Goal: Task Accomplishment & Management: Use online tool/utility

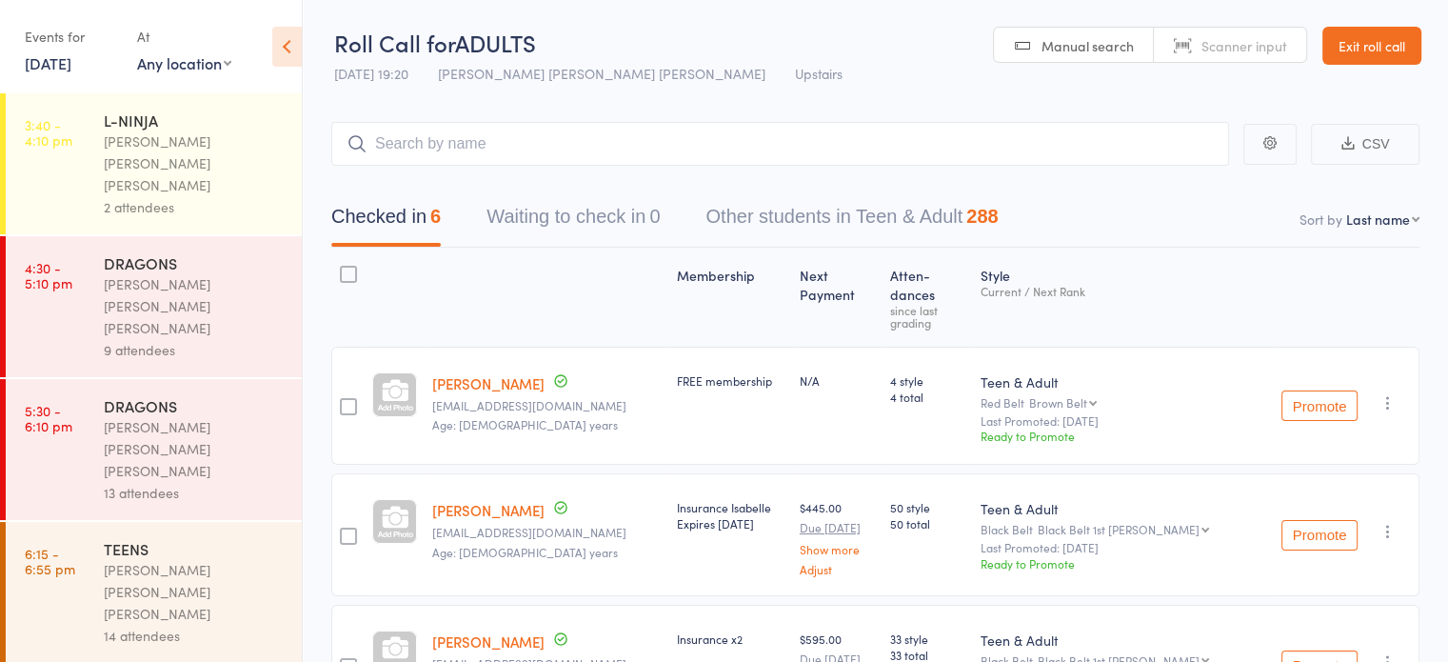
click at [1397, 40] on link "Exit roll call" at bounding box center [1372, 46] width 99 height 38
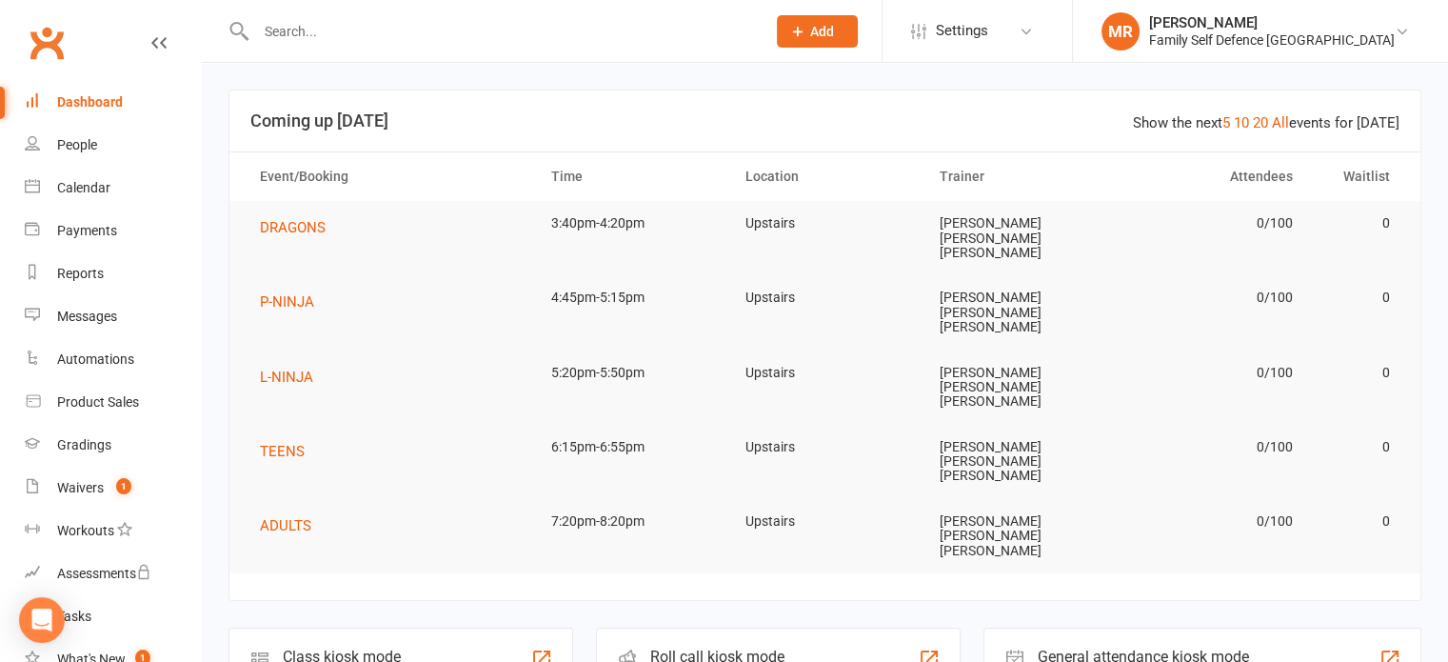
click at [685, 647] on div "Roll call kiosk mode" at bounding box center [719, 656] width 138 height 18
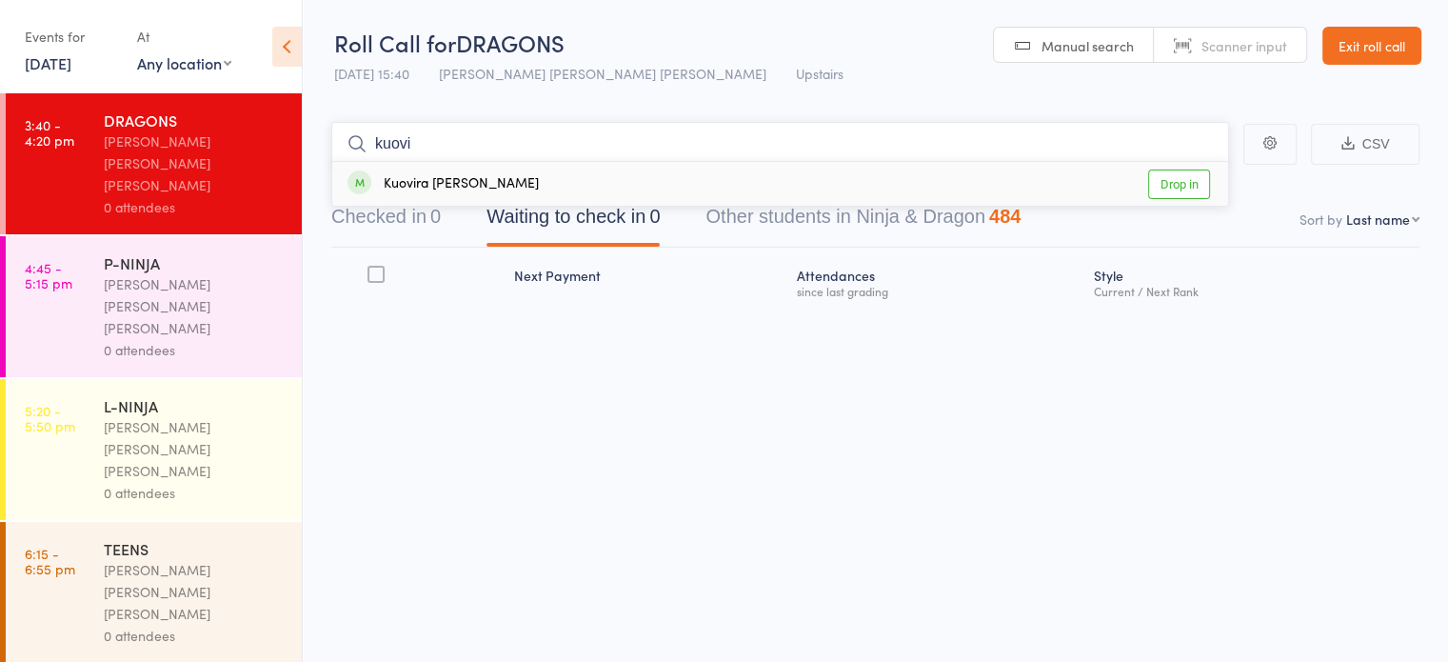
type input "kuovi"
click at [731, 187] on div "Kuovira [PERSON_NAME] Drop in" at bounding box center [780, 184] width 896 height 44
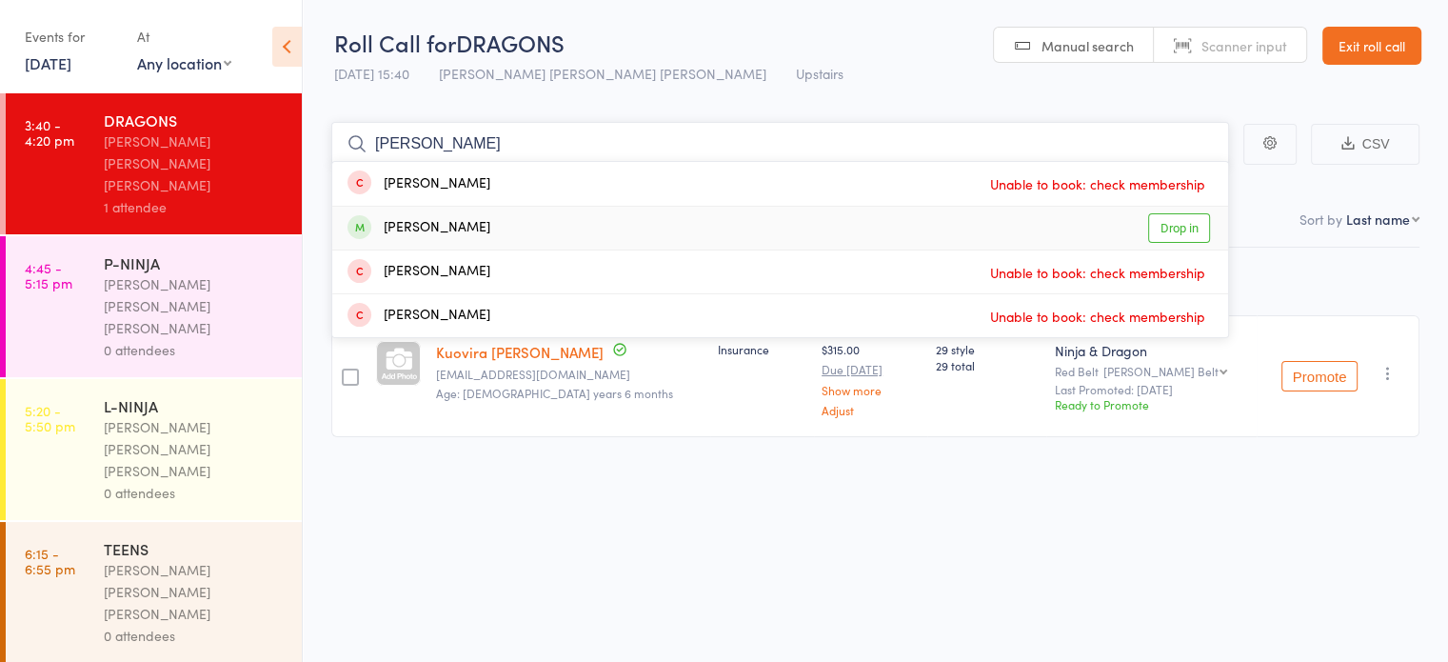
type input "[PERSON_NAME]"
click at [581, 219] on div "[PERSON_NAME] Drop in" at bounding box center [780, 228] width 896 height 43
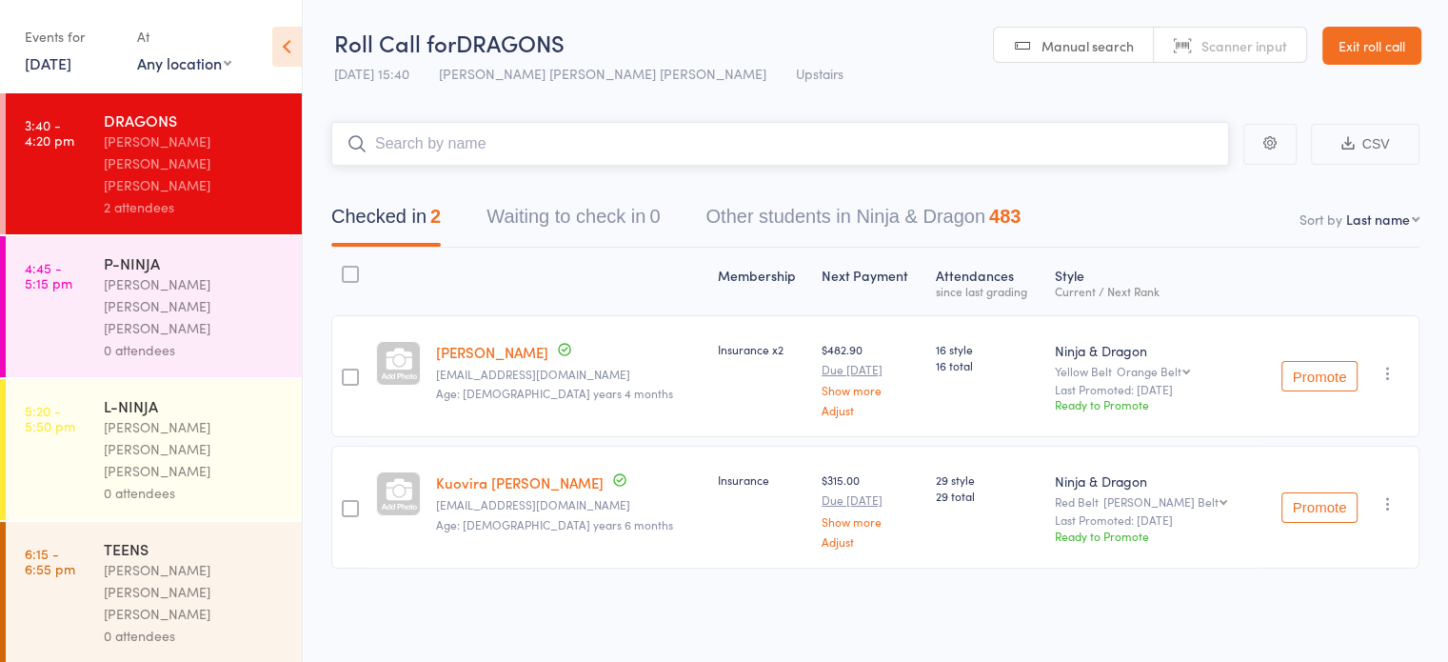
click at [538, 129] on input "search" at bounding box center [780, 144] width 898 height 44
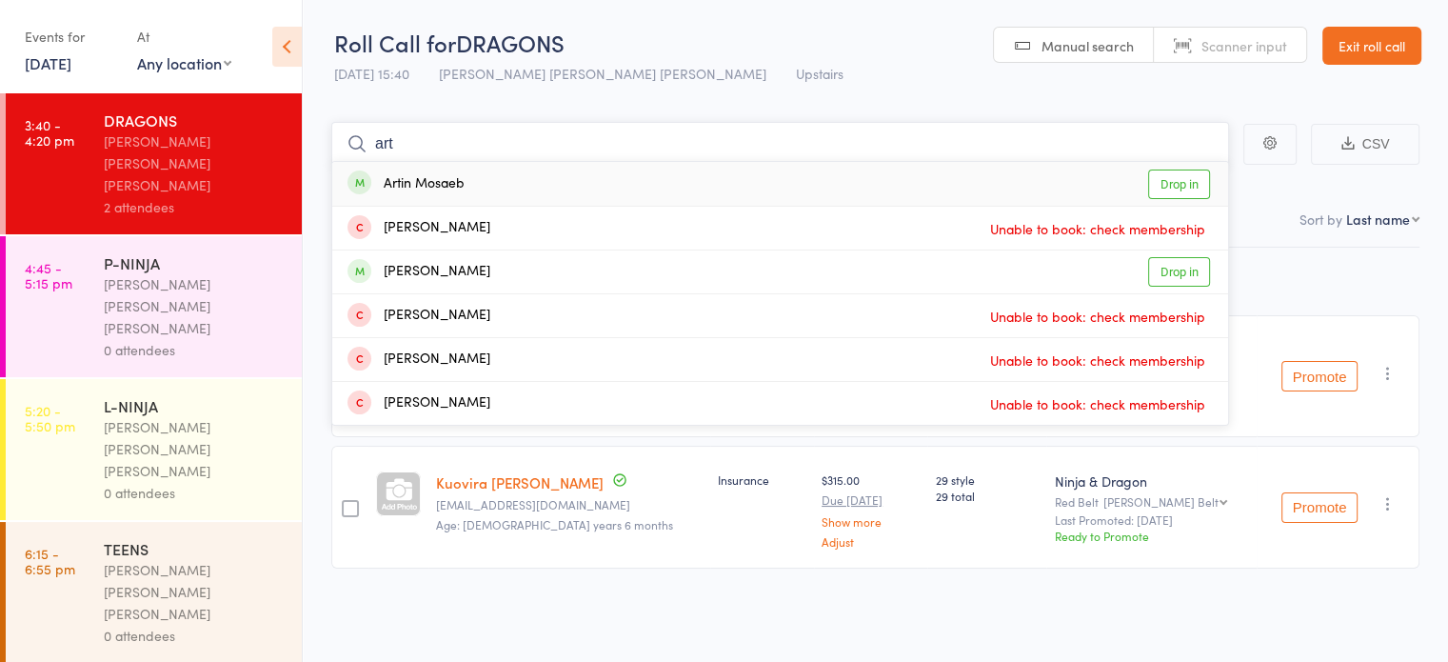
type input "art"
click at [539, 167] on div "Artin Mosaeb Drop in" at bounding box center [780, 184] width 896 height 44
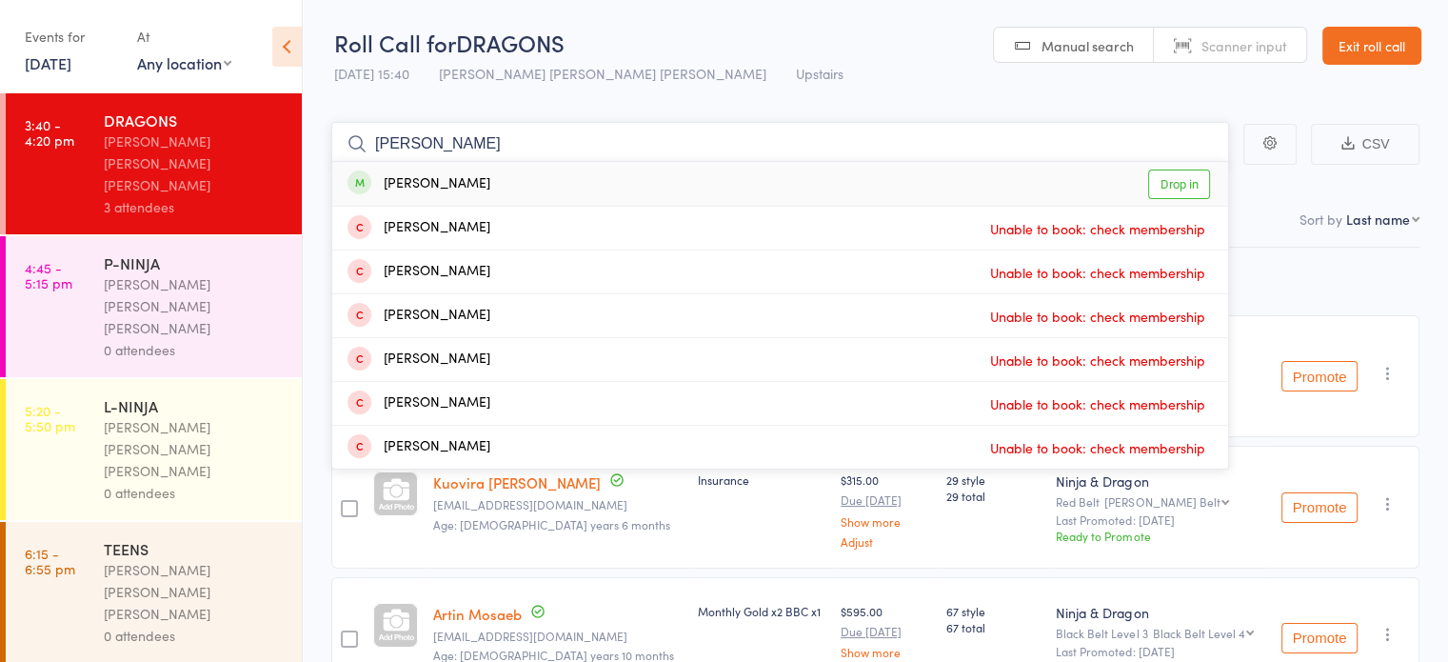
type input "[PERSON_NAME]"
click at [531, 173] on div "[PERSON_NAME] Drop in" at bounding box center [780, 184] width 896 height 44
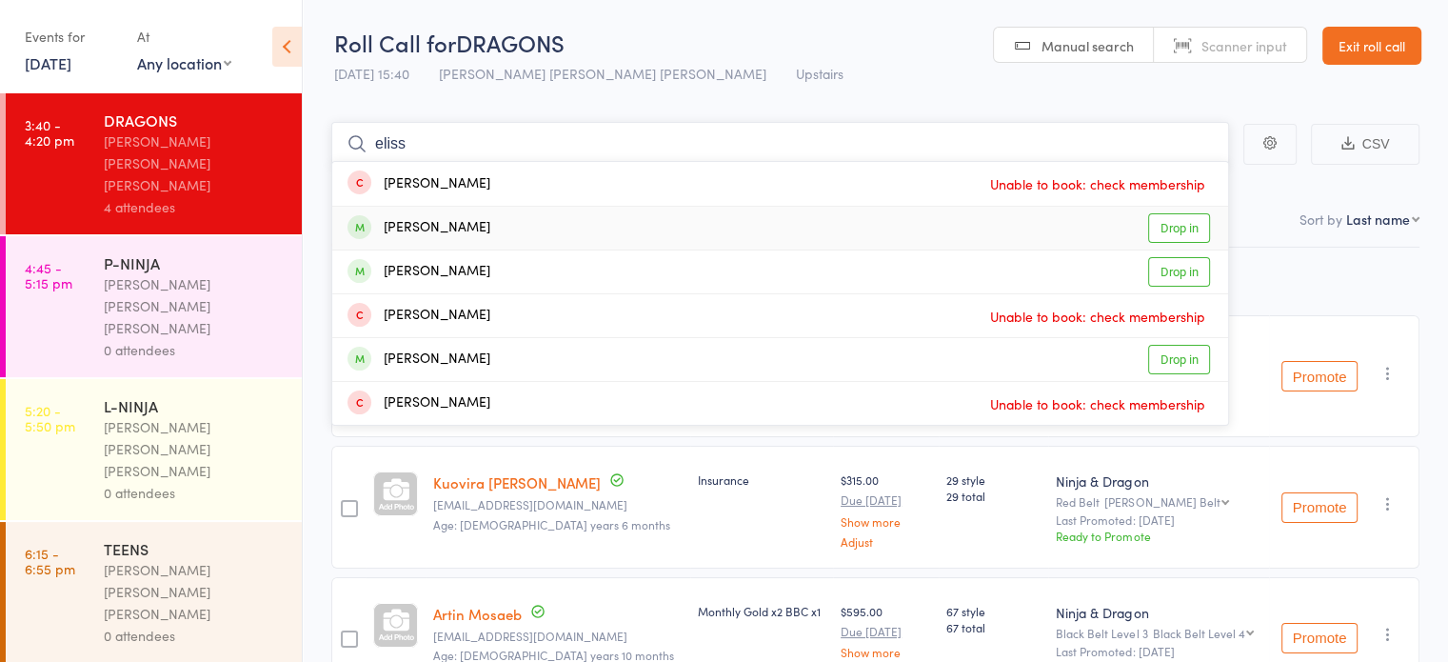
type input "eliss"
click at [522, 217] on div "[PERSON_NAME] Drop in" at bounding box center [780, 228] width 896 height 43
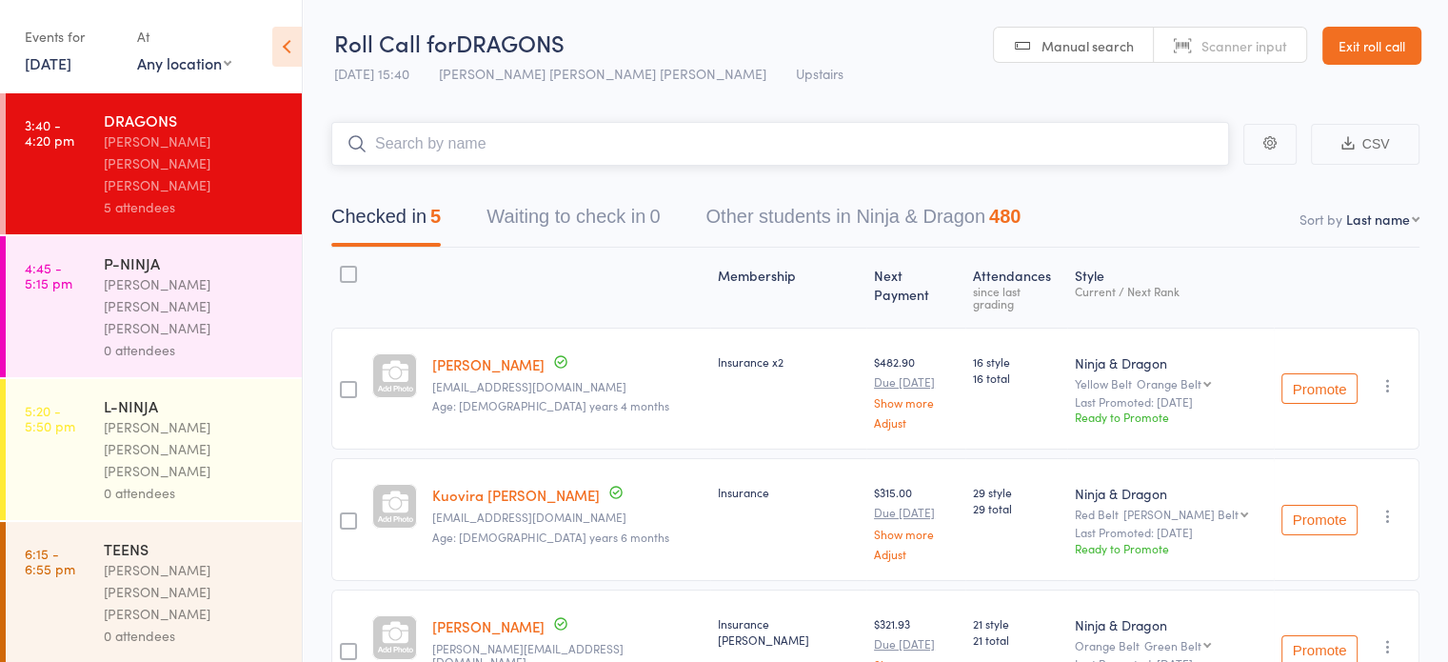
click at [428, 143] on input "search" at bounding box center [780, 144] width 898 height 44
drag, startPoint x: 428, startPoint y: 143, endPoint x: 409, endPoint y: 142, distance: 18.1
click at [409, 142] on input "search" at bounding box center [780, 144] width 898 height 44
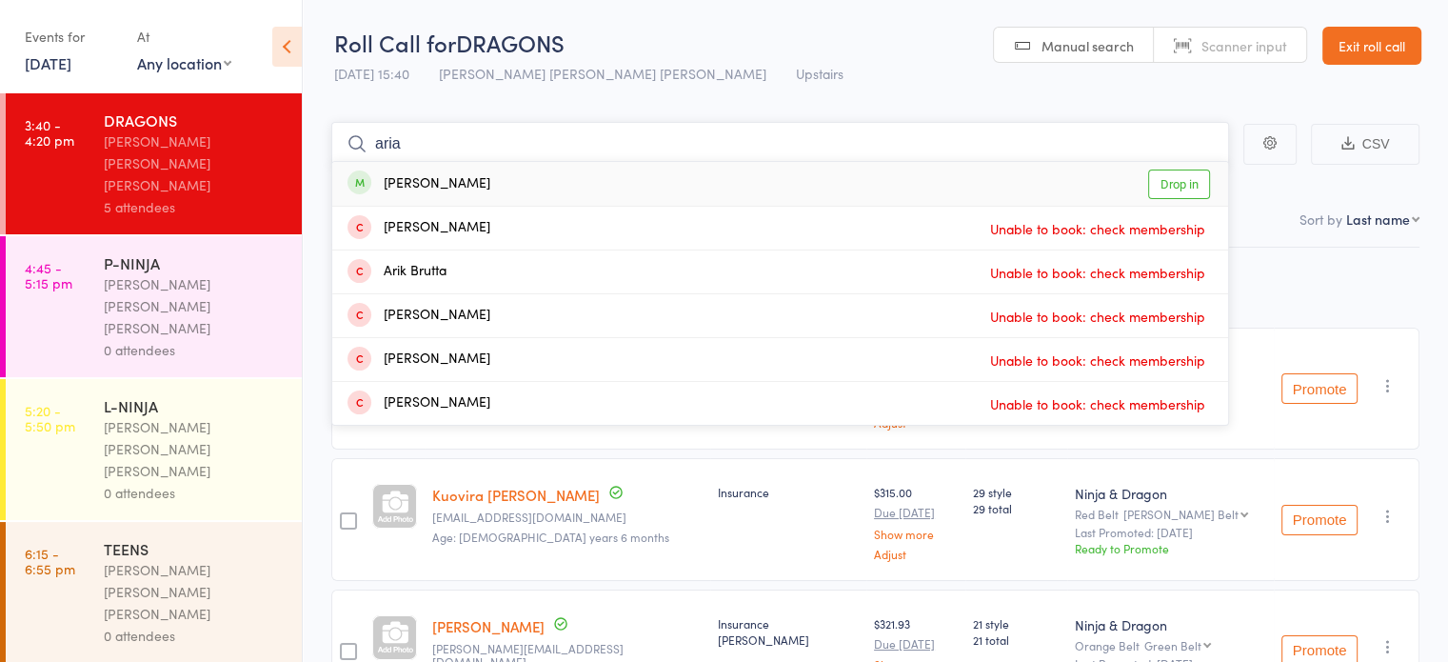
type input "aria"
click at [418, 179] on div "[PERSON_NAME]" at bounding box center [419, 184] width 143 height 22
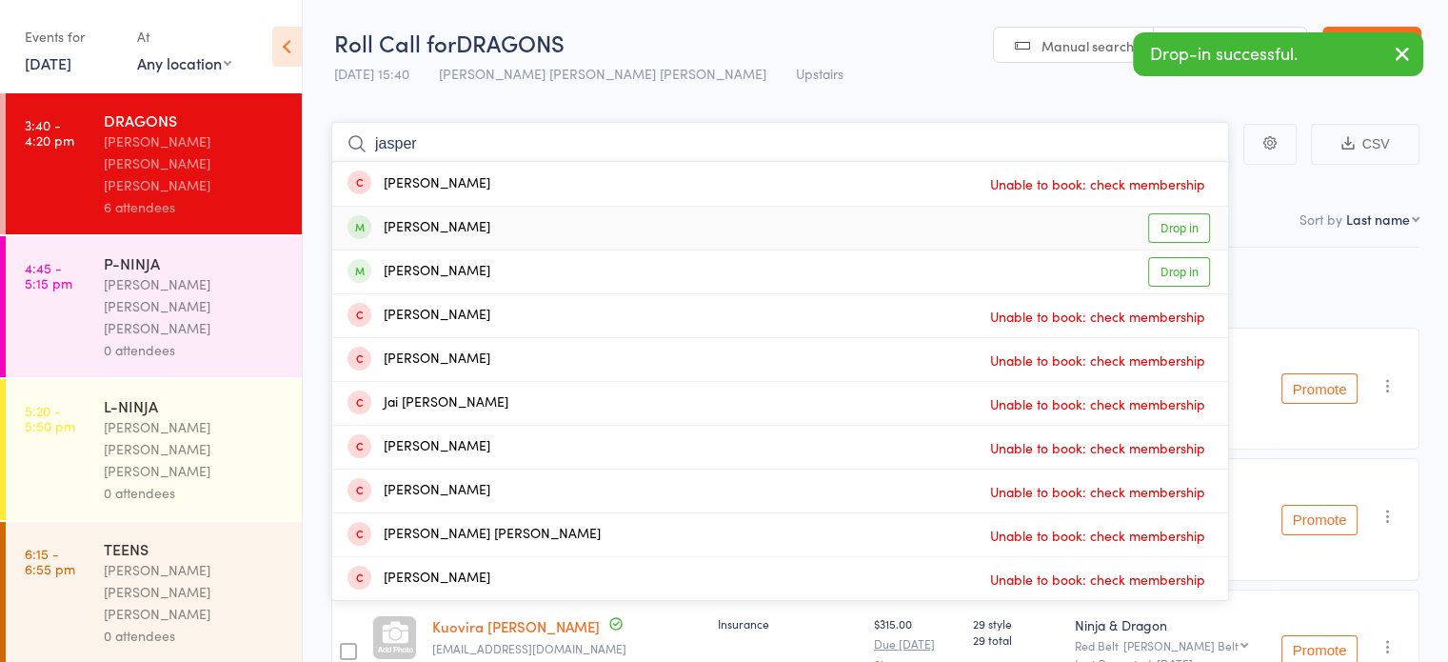
type input "jasper"
drag, startPoint x: 588, startPoint y: 226, endPoint x: 548, endPoint y: 219, distance: 41.5
click at [548, 219] on div "[PERSON_NAME] Drop in" at bounding box center [780, 228] width 896 height 43
